Goal: Transaction & Acquisition: Purchase product/service

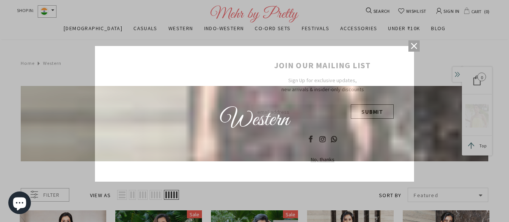
scroll to position [114, 0]
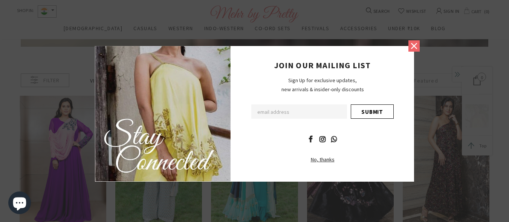
click at [413, 45] on icon at bounding box center [414, 46] width 6 height 6
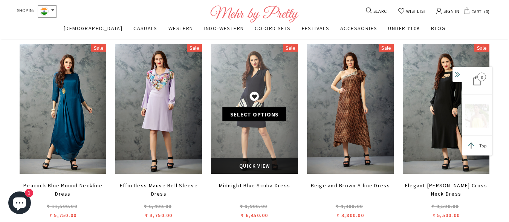
scroll to position [566, 0]
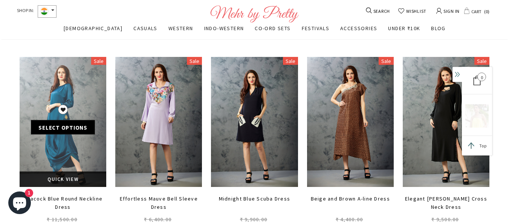
click at [63, 106] on icon at bounding box center [63, 110] width 10 height 10
click at [79, 111] on div "REMOVE WISHLIST Select options" at bounding box center [63, 122] width 87 height 34
click at [70, 129] on link "Select options" at bounding box center [63, 127] width 64 height 14
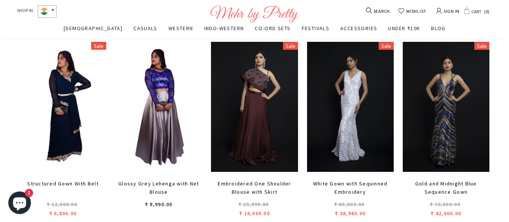
scroll to position [1620, 0]
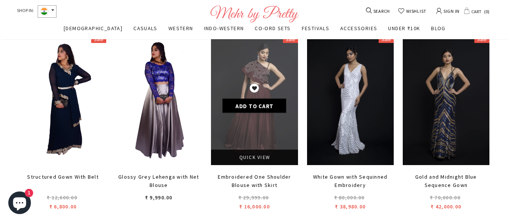
click at [259, 154] on span "Quick View" at bounding box center [254, 157] width 31 height 6
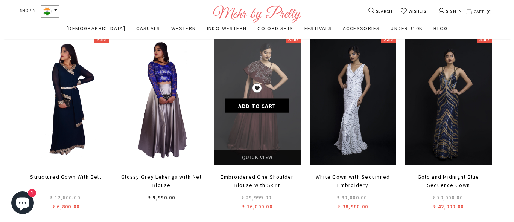
scroll to position [1631, 0]
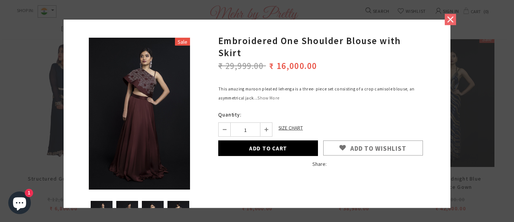
click at [449, 19] on icon at bounding box center [451, 20] width 10 height 10
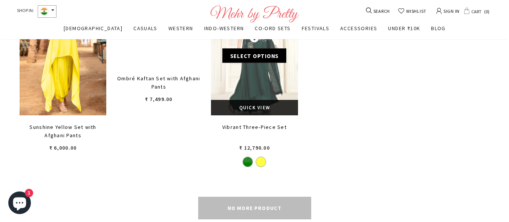
scroll to position [3652, 0]
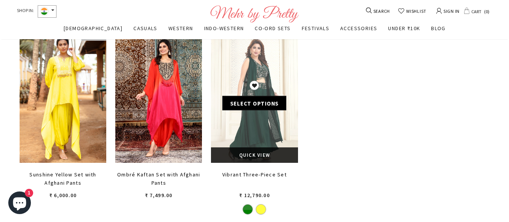
click at [267, 90] on div "ADD TO WISHLIST Select options" at bounding box center [254, 98] width 87 height 34
click at [251, 154] on span "Quick View" at bounding box center [254, 155] width 31 height 6
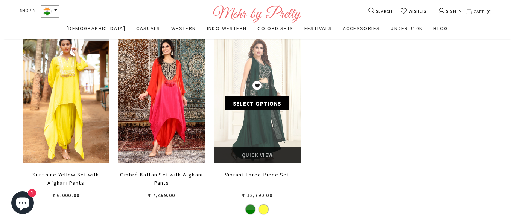
scroll to position [3681, 0]
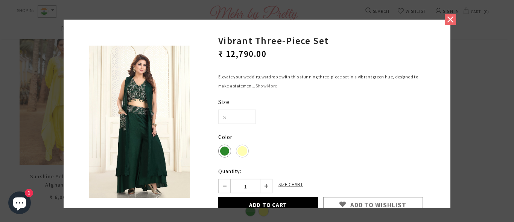
click at [451, 18] on icon at bounding box center [451, 20] width 10 height 10
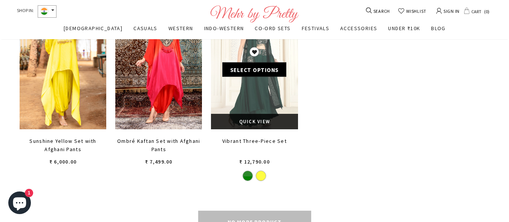
scroll to position [3765, 0]
